Goal: Task Accomplishment & Management: Manage account settings

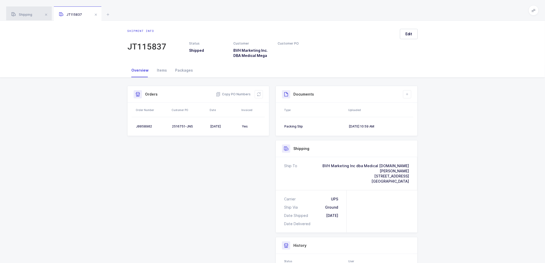
click at [28, 12] on div "Shipping" at bounding box center [29, 13] width 46 height 14
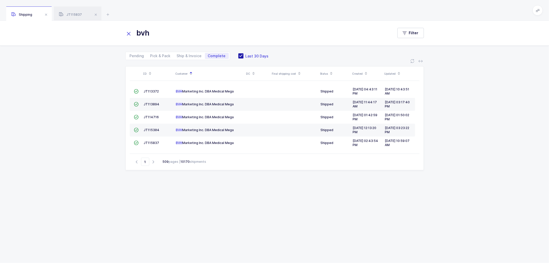
click at [238, 56] on span at bounding box center [240, 55] width 5 height 5
click at [244, 53] on input "Last 30 Days" at bounding box center [244, 53] width 0 height 0
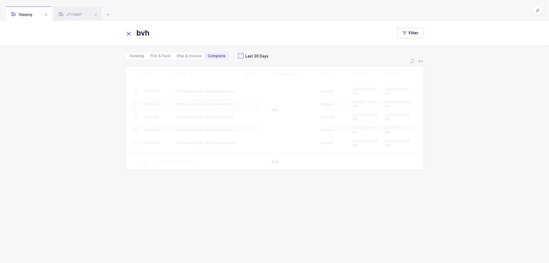
click at [129, 33] on icon at bounding box center [128, 33] width 7 height 7
click at [186, 54] on span "Ship & Invoice" at bounding box center [189, 56] width 25 height 4
click at [177, 54] on input "Ship & Invoice" at bounding box center [175, 54] width 3 height 3
radio input "true"
radio input "false"
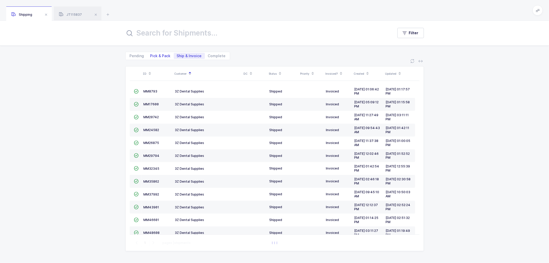
click at [156, 55] on span "Pick & Pack" at bounding box center [160, 56] width 20 height 4
click at [151, 55] on input "Pick & Pack" at bounding box center [148, 54] width 3 height 3
radio input "true"
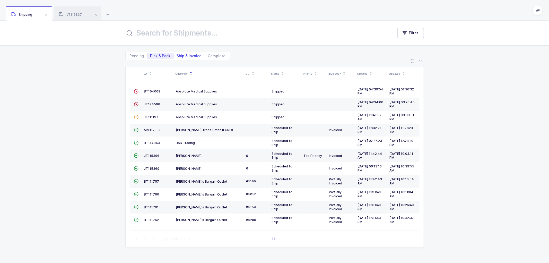
click at [184, 56] on span "Ship & Invoice" at bounding box center [189, 56] width 25 height 4
click at [177, 56] on input "Ship & Invoice" at bounding box center [175, 54] width 3 height 3
radio input "true"
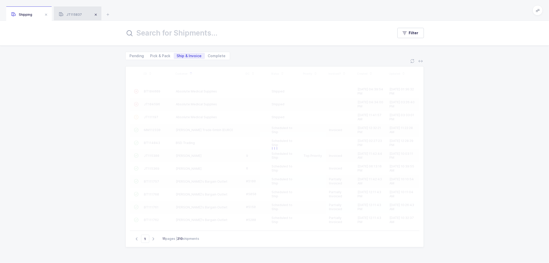
click at [96, 14] on span at bounding box center [96, 15] width 6 height 6
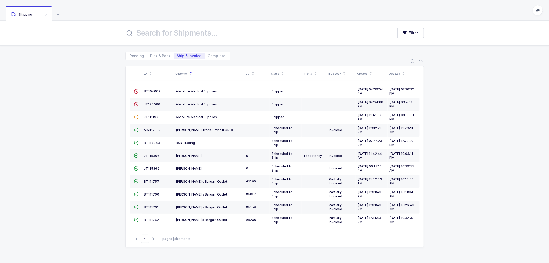
click at [537, 8] on icon at bounding box center [538, 10] width 4 height 4
click at [513, 44] on li "Warehouse" at bounding box center [518, 44] width 38 height 4
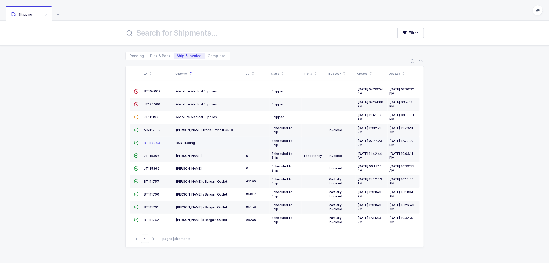
click at [151, 142] on span "BT114843" at bounding box center [152, 143] width 16 height 4
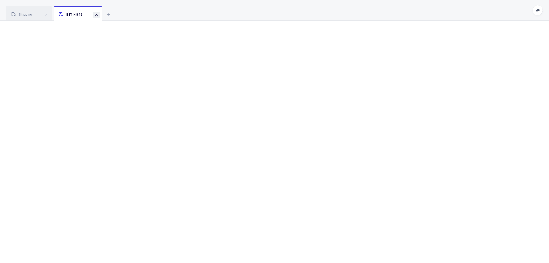
click at [96, 14] on span at bounding box center [96, 15] width 6 height 6
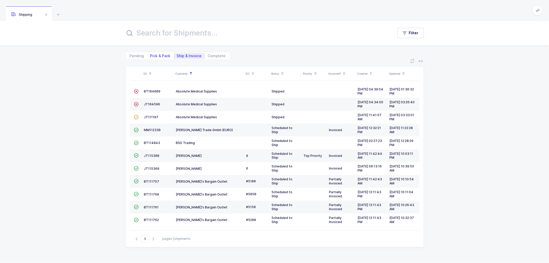
click at [163, 54] on span "Pick & Pack" at bounding box center [160, 56] width 20 height 4
click at [151, 54] on input "Pick & Pack" at bounding box center [148, 54] width 3 height 3
radio input "true"
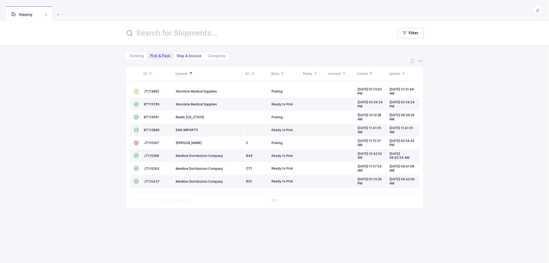
click at [183, 55] on span "Ship & Invoice" at bounding box center [189, 56] width 25 height 4
click at [177, 55] on input "Ship & Invoice" at bounding box center [175, 54] width 3 height 3
radio input "true"
radio input "false"
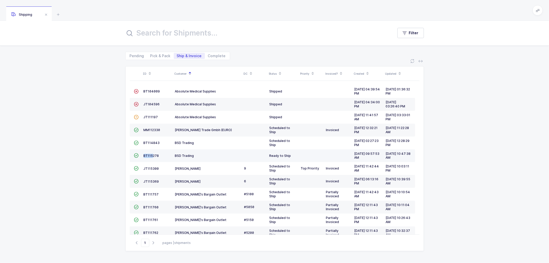
click at [151, 153] on td "BT115278" at bounding box center [157, 155] width 31 height 13
click at [153, 155] on span "BT115278" at bounding box center [151, 156] width 15 height 4
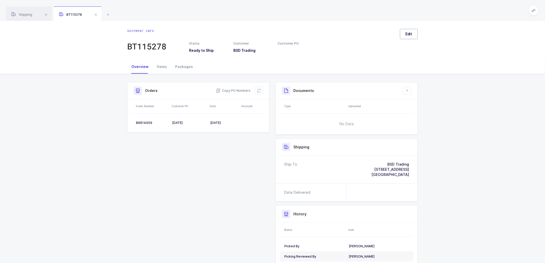
click at [406, 34] on span "Edit" at bounding box center [408, 33] width 7 height 5
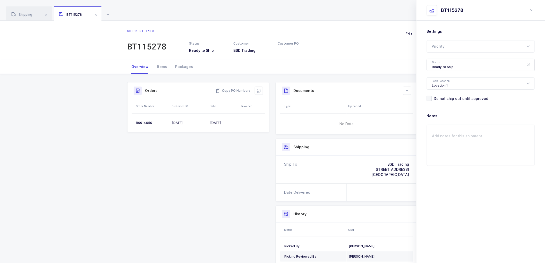
click at [437, 66] on div "Ready to Ship" at bounding box center [481, 65] width 108 height 12
drag, startPoint x: 446, startPoint y: 94, endPoint x: 456, endPoint y: 101, distance: 12.6
click at [446, 94] on span "Scheduled to Ship" at bounding box center [448, 96] width 33 height 4
type input "Scheduled to Ship"
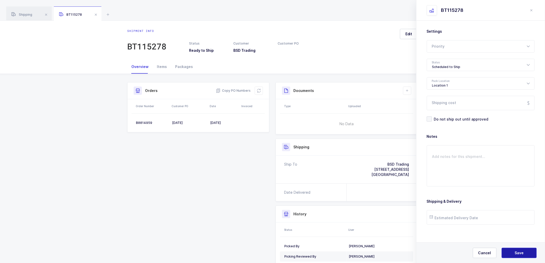
click at [514, 254] on button "Save" at bounding box center [518, 253] width 35 height 10
click at [28, 12] on div "Shipping" at bounding box center [29, 13] width 46 height 14
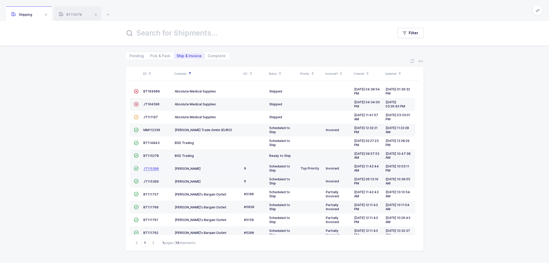
click at [150, 167] on span "JT115300" at bounding box center [151, 169] width 15 height 4
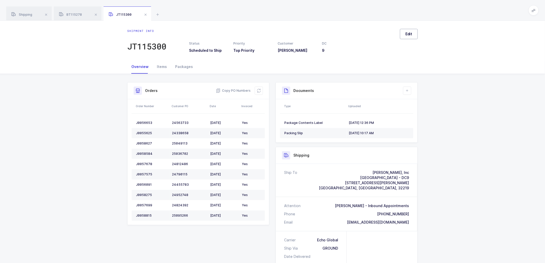
click at [411, 36] on span "Edit" at bounding box center [408, 33] width 7 height 5
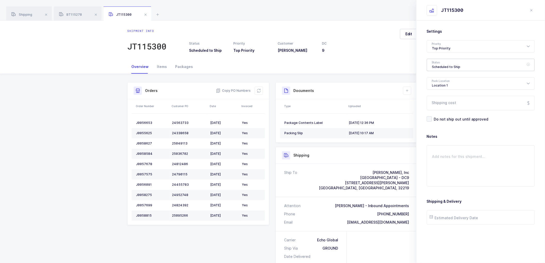
click at [437, 65] on div "Scheduled to Ship" at bounding box center [481, 65] width 108 height 12
drag, startPoint x: 440, startPoint y: 104, endPoint x: 447, endPoint y: 112, distance: 11.3
click at [440, 104] on span "Shipped" at bounding box center [439, 104] width 15 height 4
type input "Shipped"
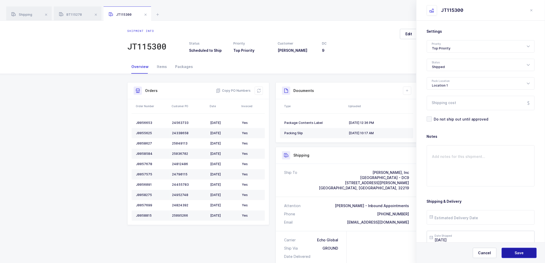
drag, startPoint x: 517, startPoint y: 250, endPoint x: 509, endPoint y: 241, distance: 12.2
click at [517, 250] on button "Save" at bounding box center [518, 253] width 35 height 10
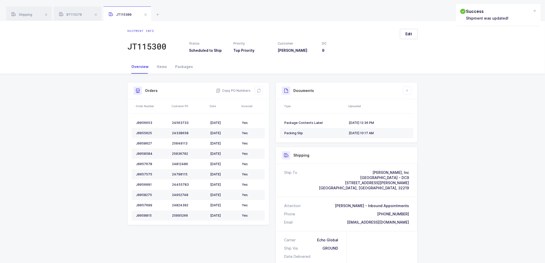
drag, startPoint x: 407, startPoint y: 89, endPoint x: 413, endPoint y: 113, distance: 25.0
click at [407, 89] on icon at bounding box center [407, 91] width 4 height 4
click at [414, 114] on li "Upload Document" at bounding box center [424, 113] width 38 height 8
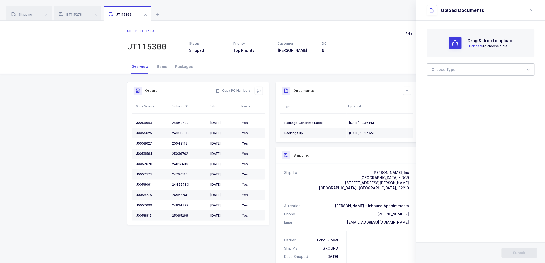
click at [456, 70] on div at bounding box center [481, 69] width 108 height 12
click at [444, 88] on li "Bill of Lading" at bounding box center [483, 86] width 108 height 8
type input "Bill of Lading"
click at [516, 252] on span "Submit" at bounding box center [519, 252] width 13 height 5
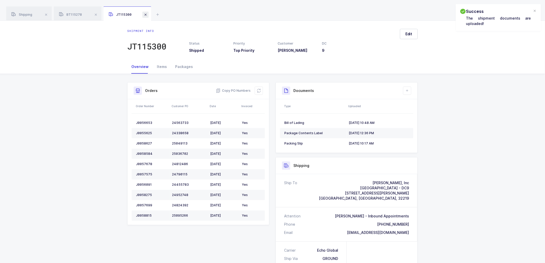
click at [145, 13] on span at bounding box center [145, 15] width 6 height 6
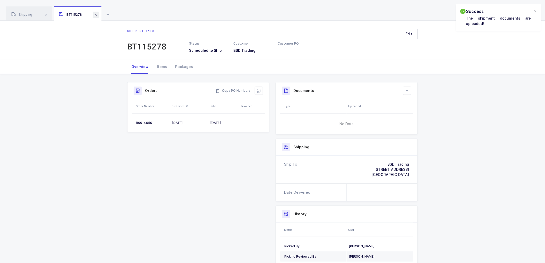
click at [97, 14] on span at bounding box center [96, 15] width 6 height 6
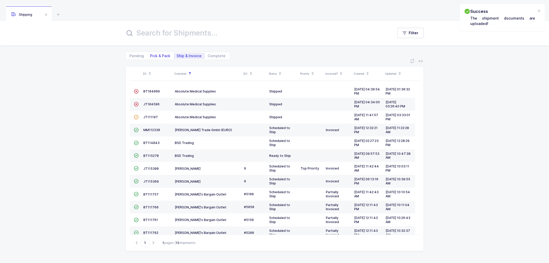
drag, startPoint x: 155, startPoint y: 56, endPoint x: 164, endPoint y: 56, distance: 8.5
click at [156, 56] on span "Pick & Pack" at bounding box center [160, 56] width 20 height 4
click at [151, 56] on input "Pick & Pack" at bounding box center [148, 54] width 3 height 3
radio input "true"
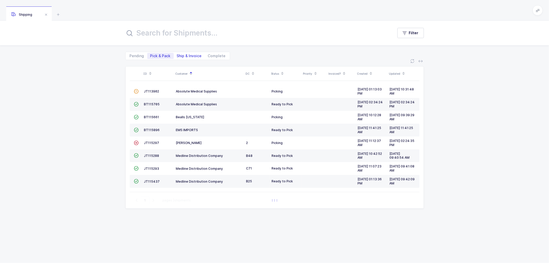
click at [179, 54] on span "Ship & Invoice" at bounding box center [189, 56] width 25 height 4
click at [177, 54] on input "Ship & Invoice" at bounding box center [175, 54] width 3 height 3
radio input "true"
radio input "false"
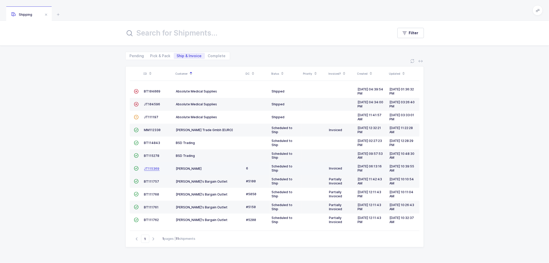
click at [150, 169] on span "JT115369" at bounding box center [151, 169] width 15 height 4
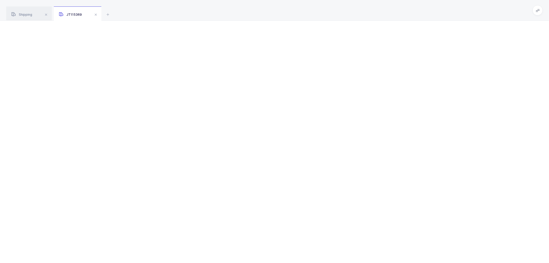
click at [74, 13] on span "JT115369" at bounding box center [70, 15] width 23 height 4
click at [96, 14] on span at bounding box center [96, 15] width 6 height 6
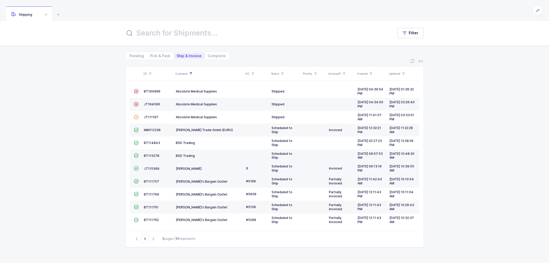
click at [151, 166] on td "JT115369" at bounding box center [158, 168] width 32 height 13
click at [150, 168] on span "JT115369" at bounding box center [151, 169] width 15 height 4
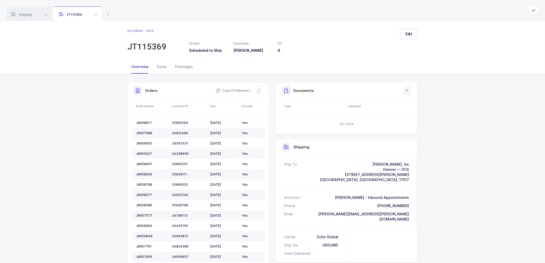
click at [406, 89] on button at bounding box center [407, 91] width 8 height 8
click at [419, 104] on li "Create Document" at bounding box center [424, 105] width 38 height 8
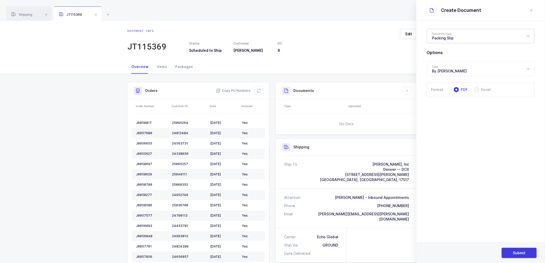
click at [447, 36] on div "Packing Slip" at bounding box center [481, 36] width 108 height 14
click at [440, 53] on span "Packing Slip" at bounding box center [443, 53] width 22 height 4
click at [520, 253] on span "Submit" at bounding box center [519, 252] width 13 height 5
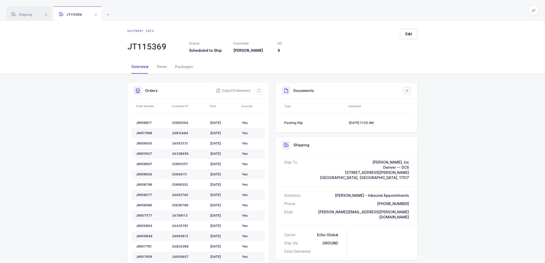
click at [408, 90] on icon at bounding box center [407, 91] width 4 height 4
click at [416, 105] on li "Create Document" at bounding box center [424, 105] width 38 height 8
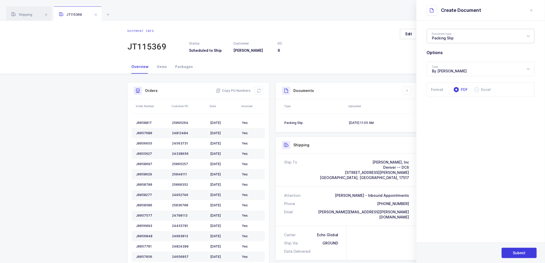
click at [444, 36] on div "Packing Slip" at bounding box center [481, 36] width 108 height 14
click at [445, 61] on span "Package Contents Label" at bounding box center [454, 61] width 44 height 4
type input "Package Contents Label"
click at [519, 253] on span "Submit" at bounding box center [519, 252] width 13 height 5
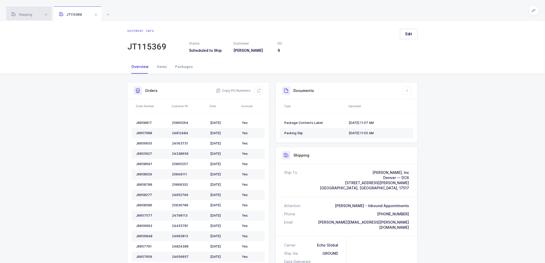
click at [27, 14] on span "Shipping" at bounding box center [21, 15] width 21 height 4
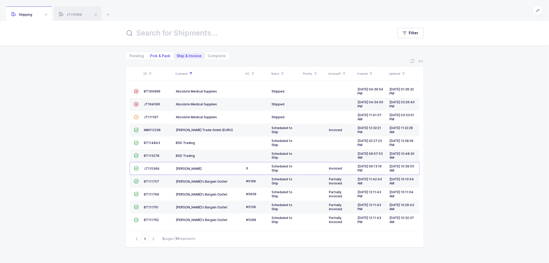
click at [158, 54] on span "Pick & Pack" at bounding box center [160, 56] width 20 height 4
click at [151, 54] on input "Pick & Pack" at bounding box center [148, 54] width 3 height 3
radio input "true"
radio input "false"
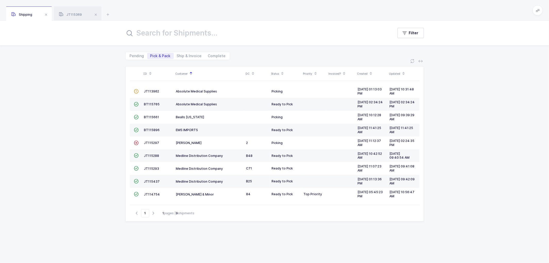
click at [159, 30] on input "text" at bounding box center [256, 33] width 262 height 12
paste input "687205"
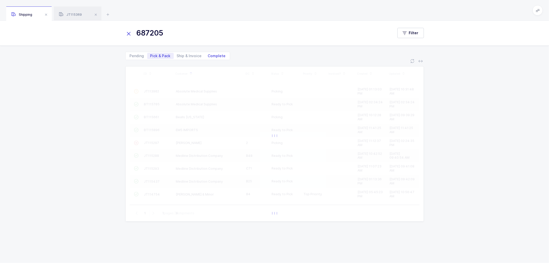
type input "687205"
click at [216, 55] on span "Complete" at bounding box center [217, 56] width 18 height 4
click at [208, 55] on input "Complete" at bounding box center [206, 54] width 3 height 3
radio input "true"
click at [238, 56] on span at bounding box center [240, 55] width 5 height 5
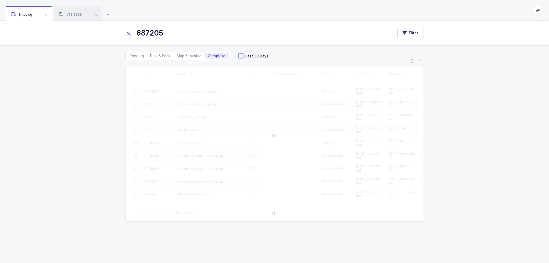
click at [244, 53] on input "Last 30 Days" at bounding box center [244, 53] width 0 height 0
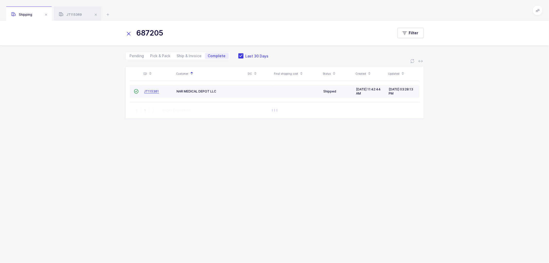
click at [149, 91] on span "JT115301" at bounding box center [151, 91] width 15 height 4
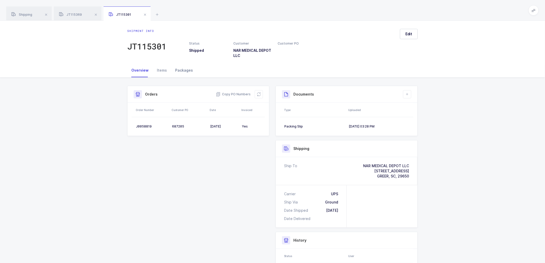
click at [181, 70] on div "Packages" at bounding box center [184, 70] width 26 height 14
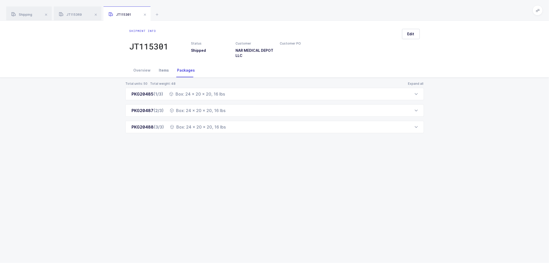
click at [161, 70] on div "Items" at bounding box center [164, 70] width 18 height 14
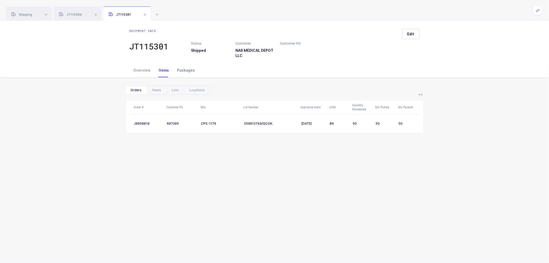
drag, startPoint x: 137, startPoint y: 70, endPoint x: 178, endPoint y: 75, distance: 41.8
click at [137, 70] on div "Overview" at bounding box center [141, 70] width 25 height 14
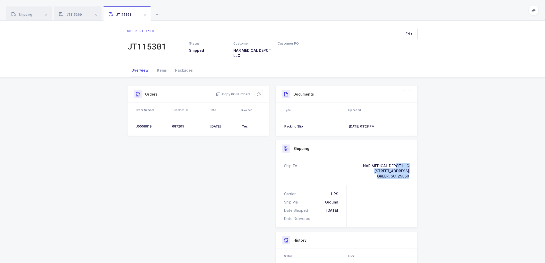
drag, startPoint x: 410, startPoint y: 176, endPoint x: 351, endPoint y: 163, distance: 60.6
click at [351, 163] on div "Ship To NAR MEDICAL DEPOT LLC [STREET_ADDRESS] GREER, SC, 29650" at bounding box center [347, 171] width 142 height 28
copy div "NAR MEDICAL DEPOT LLC [STREET_ADDRESS] GREER, SC, 29650"
click at [389, 166] on div "NAR MEDICAL DEPOT LLC" at bounding box center [386, 165] width 46 height 5
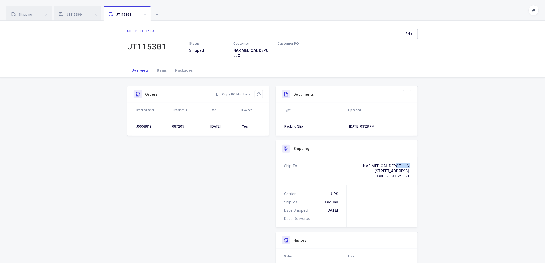
click at [389, 166] on div "NAR MEDICAL DEPOT LLC" at bounding box center [386, 165] width 46 height 5
click at [389, 171] on div "[STREET_ADDRESS]" at bounding box center [386, 170] width 46 height 5
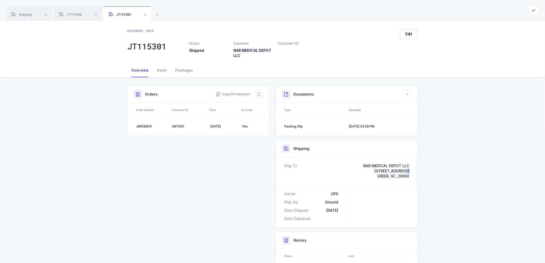
copy div "[STREET_ADDRESS]"
click at [382, 177] on span "GREER, SC, 29650" at bounding box center [393, 176] width 32 height 4
copy span "[PERSON_NAME]"
click at [401, 175] on span "GREER, SC, 29650" at bounding box center [393, 176] width 32 height 4
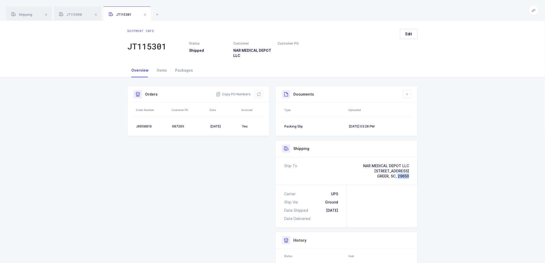
click at [401, 175] on span "GREER, SC, 29650" at bounding box center [393, 176] width 32 height 4
copy span "29650"
click at [178, 125] on div "687205" at bounding box center [189, 126] width 34 height 4
copy div "687205"
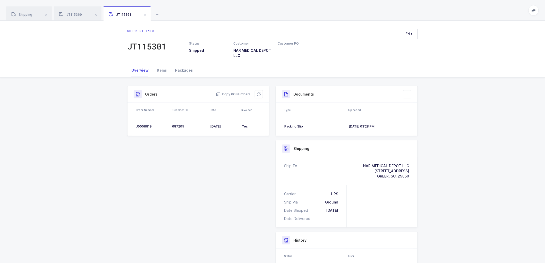
click at [181, 69] on div "Packages" at bounding box center [184, 70] width 26 height 14
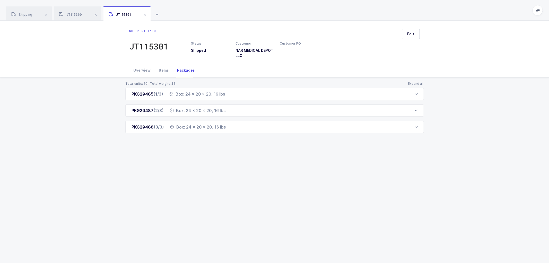
click at [51, 48] on div "Shipment info JT115301 Status Shipped Customer NAR MEDICAL DEPOT LLC Customer P…" at bounding box center [274, 42] width 549 height 43
click at [145, 14] on span at bounding box center [145, 15] width 6 height 6
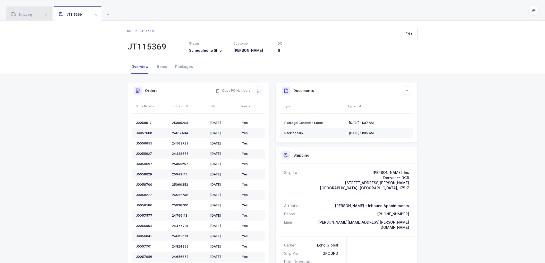
click at [25, 13] on span "Shipping" at bounding box center [21, 15] width 21 height 4
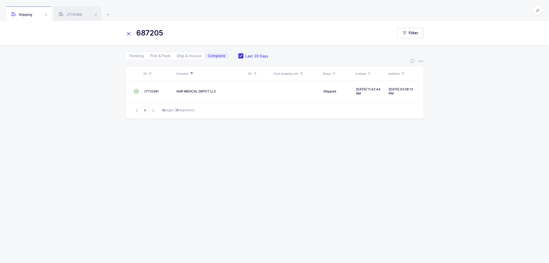
click at [23, 12] on div "Shipping" at bounding box center [29, 13] width 46 height 14
click at [161, 55] on span "Pick & Pack" at bounding box center [160, 56] width 20 height 4
click at [151, 55] on input "Pick & Pack" at bounding box center [148, 54] width 3 height 3
radio input "true"
radio input "false"
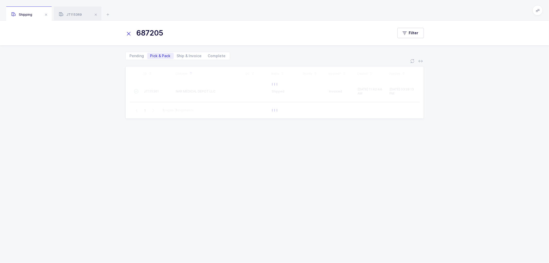
click at [128, 33] on icon at bounding box center [128, 33] width 7 height 7
click at [186, 55] on span "Ship & Invoice" at bounding box center [189, 56] width 25 height 4
click at [177, 55] on input "Ship & Invoice" at bounding box center [175, 54] width 3 height 3
radio input "true"
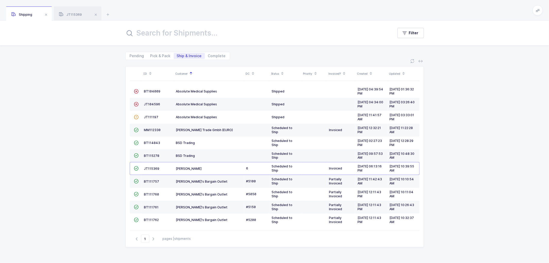
click at [95, 128] on div "ID Customer DC Status Priority Invoiced? Created Updated  BT104009 Absolute Me…" at bounding box center [274, 161] width 549 height 203
click at [158, 54] on span "Pick & Pack" at bounding box center [160, 56] width 20 height 4
click at [151, 54] on input "Pick & Pack" at bounding box center [148, 54] width 3 height 3
radio input "true"
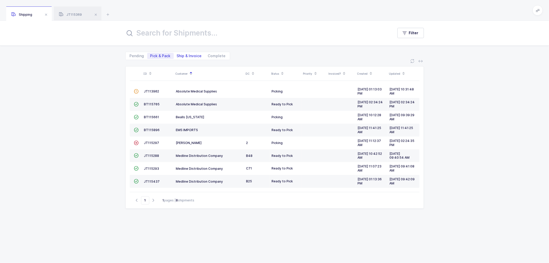
click at [187, 54] on span "Ship & Invoice" at bounding box center [189, 56] width 25 height 4
click at [177, 53] on input "Ship & Invoice" at bounding box center [175, 54] width 3 height 3
radio input "true"
radio input "false"
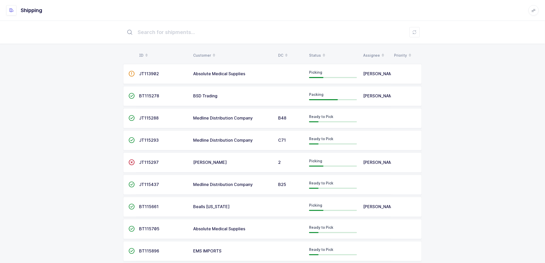
click at [147, 94] on span "BT115278" at bounding box center [149, 95] width 20 height 5
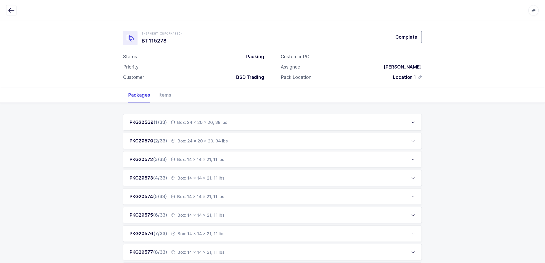
click at [413, 37] on span "Complete" at bounding box center [406, 37] width 22 height 6
